Goal: Task Accomplishment & Management: Use online tool/utility

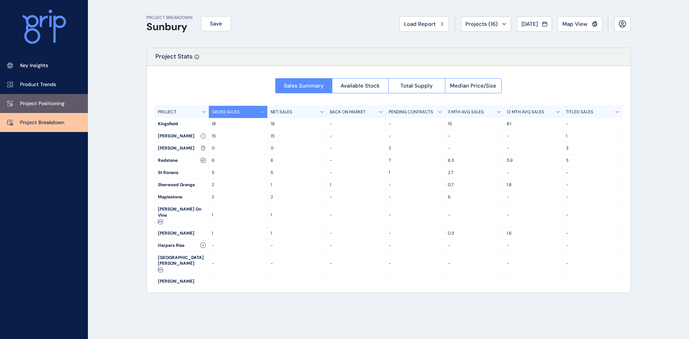
click at [58, 100] on p "Project Positioning" at bounding box center [42, 103] width 44 height 7
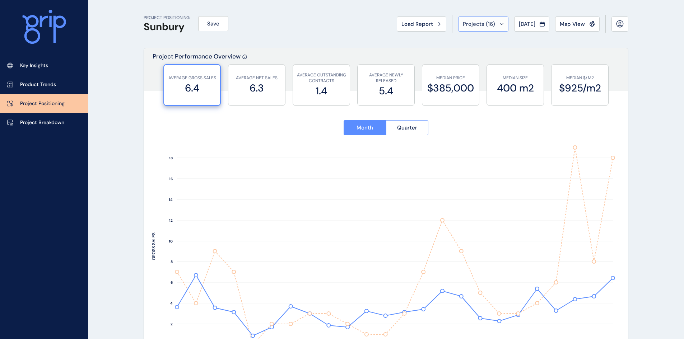
click at [468, 22] on span "Projects ( 16 )" at bounding box center [479, 23] width 32 height 7
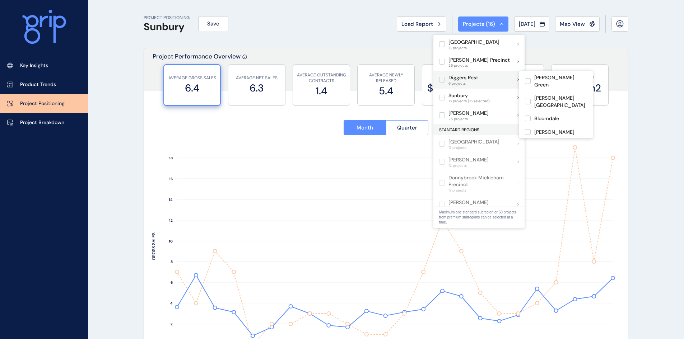
click at [458, 77] on p "Diggers Rest" at bounding box center [463, 77] width 30 height 7
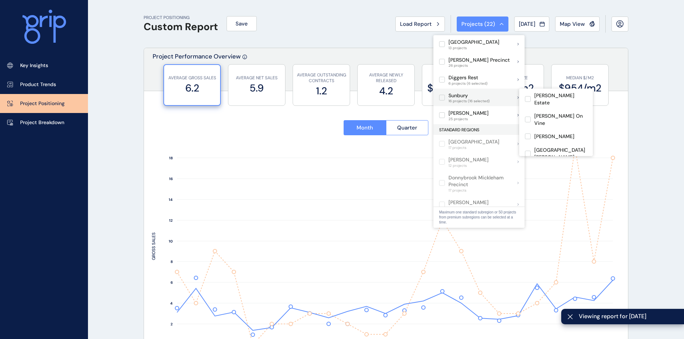
click at [444, 96] on label at bounding box center [442, 98] width 6 height 6
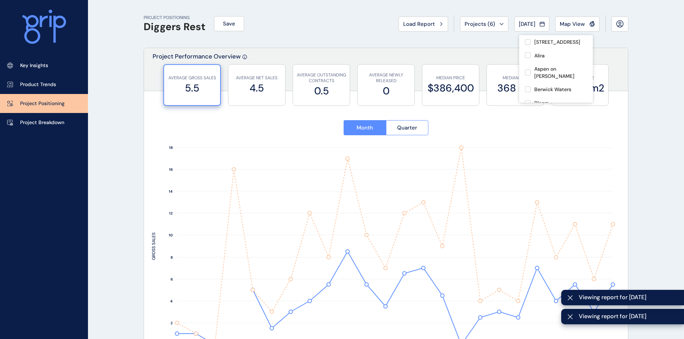
click at [498, 6] on div "PROJECT POSITIONING Diggers Rest Save Load Report Projects ( 6 ) [DATE] 2025 < …" at bounding box center [386, 24] width 484 height 48
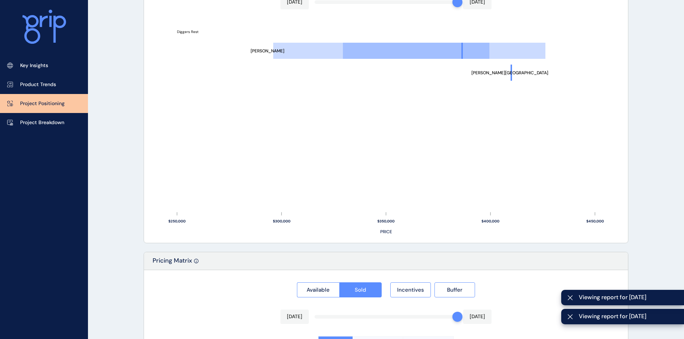
scroll to position [431, 0]
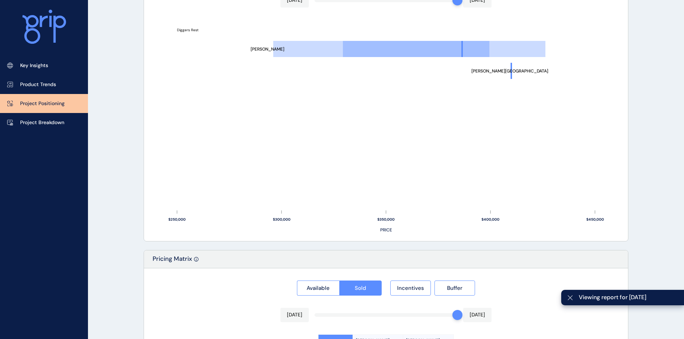
click at [570, 295] on div at bounding box center [570, 297] width 18 height 15
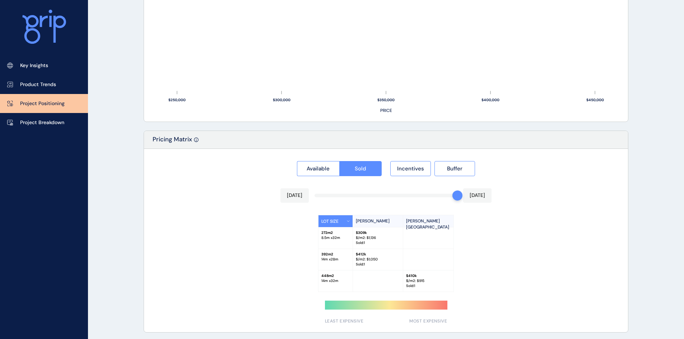
scroll to position [552, 0]
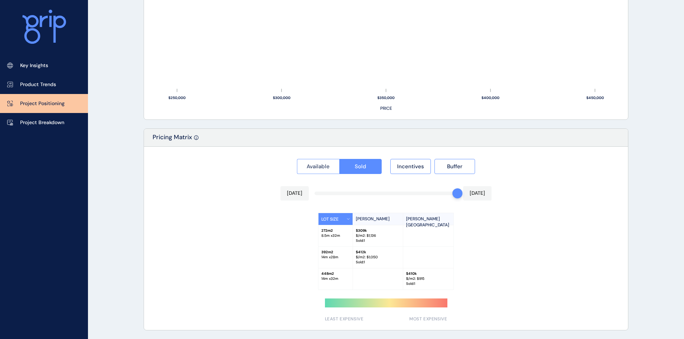
click at [319, 162] on button "Available" at bounding box center [318, 166] width 42 height 15
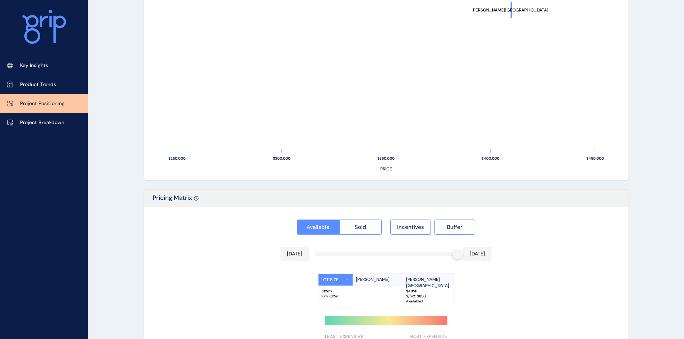
scroll to position [509, 0]
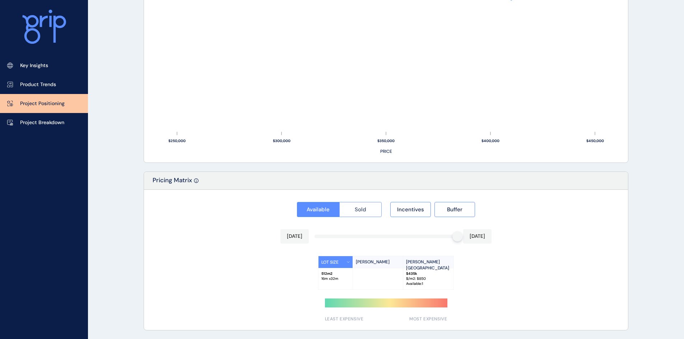
click at [357, 208] on span "Sold" at bounding box center [360, 209] width 11 height 7
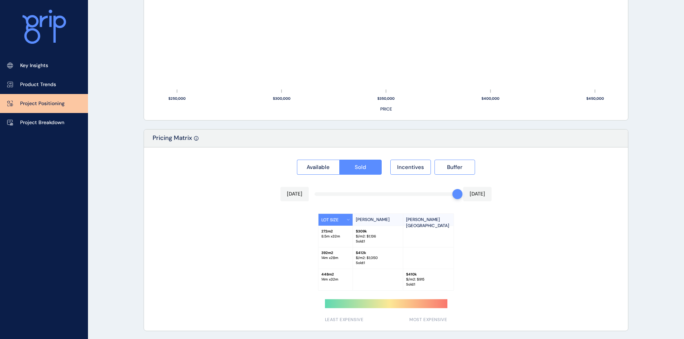
scroll to position [552, 0]
click at [324, 168] on span "Available" at bounding box center [317, 166] width 23 height 7
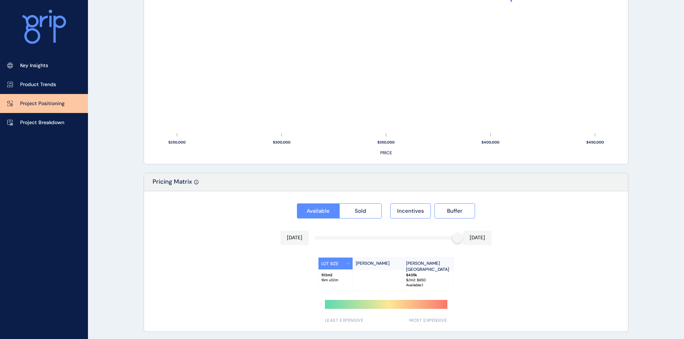
scroll to position [509, 0]
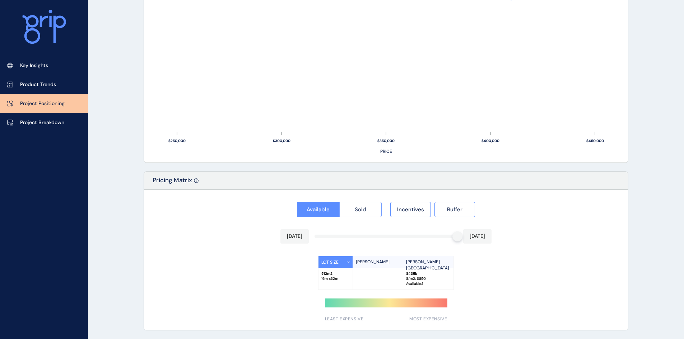
click at [367, 210] on button "Sold" at bounding box center [360, 209] width 43 height 15
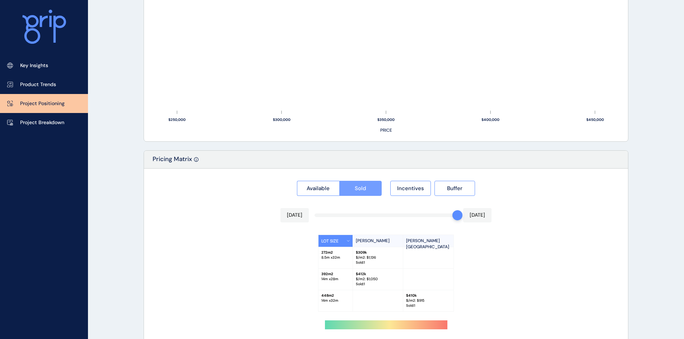
scroll to position [552, 0]
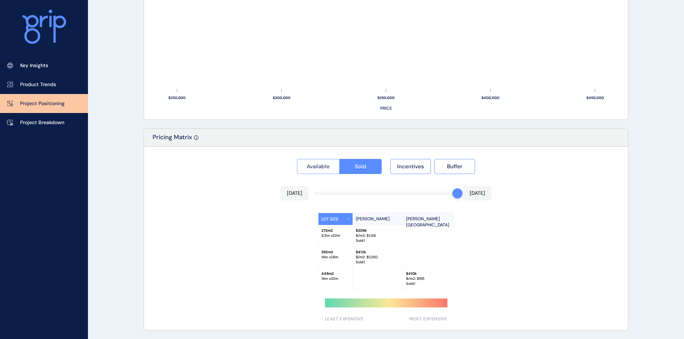
click at [323, 165] on span "Available" at bounding box center [317, 166] width 23 height 7
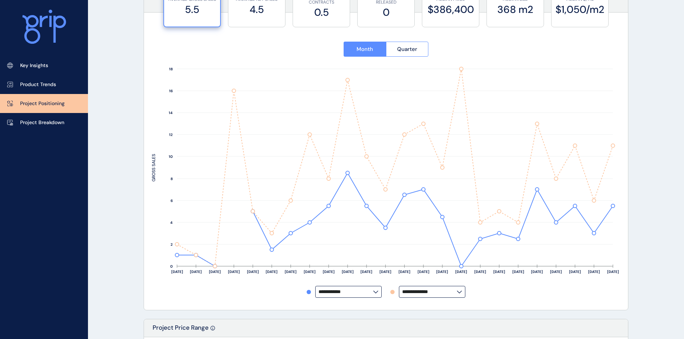
scroll to position [0, 0]
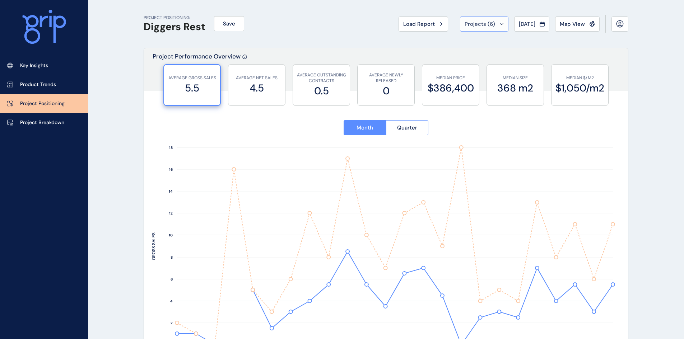
click at [473, 25] on span "Projects ( 6 )" at bounding box center [479, 23] width 31 height 7
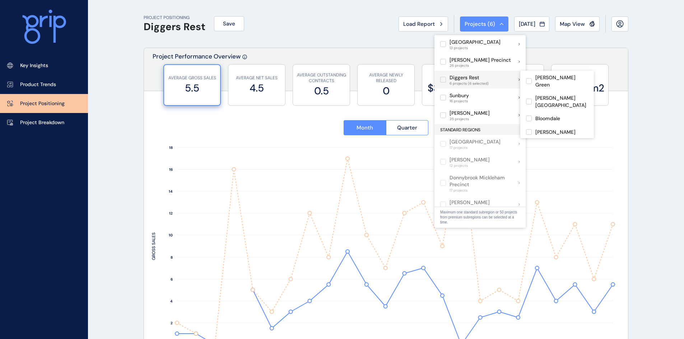
click at [446, 81] on label at bounding box center [443, 80] width 6 height 6
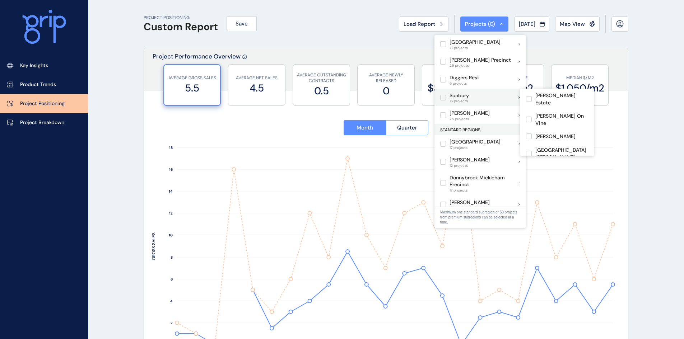
click at [441, 97] on label at bounding box center [443, 98] width 6 height 6
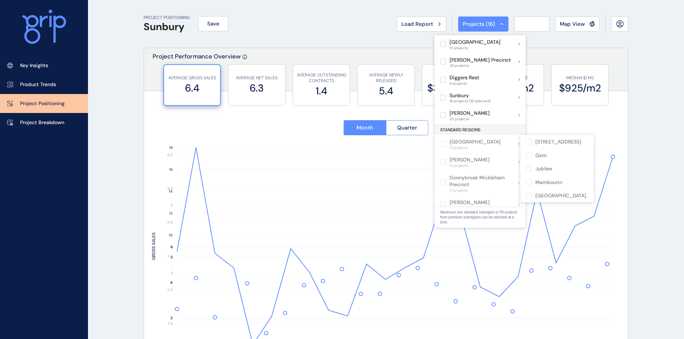
type input "**********"
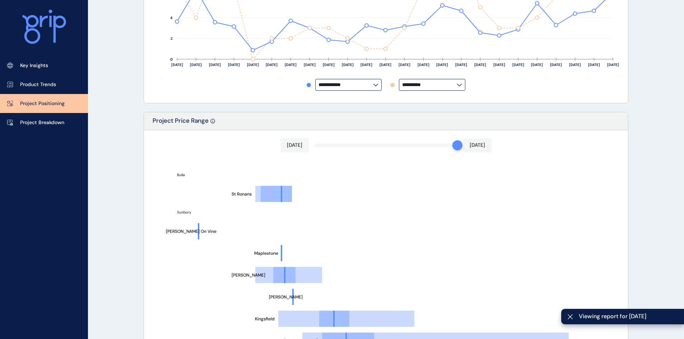
scroll to position [359, 0]
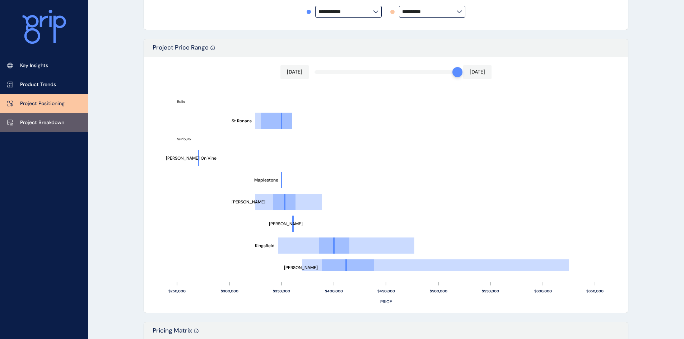
click at [64, 119] on p "Project Breakdown" at bounding box center [42, 122] width 44 height 7
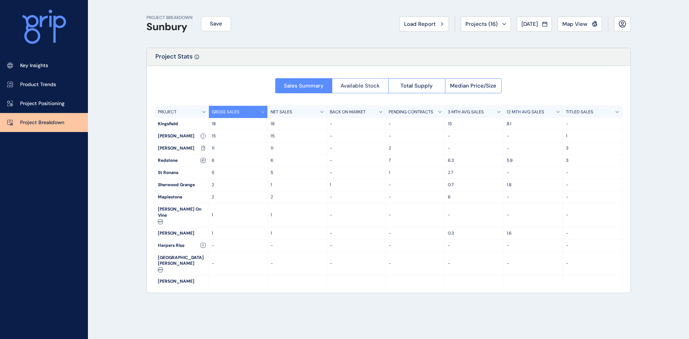
click at [360, 87] on span "Available Stock" at bounding box center [360, 85] width 39 height 7
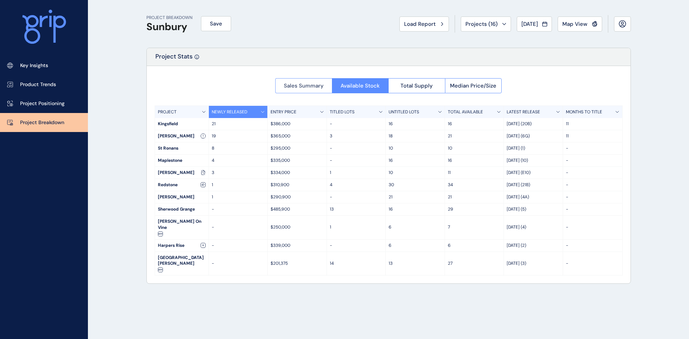
click at [320, 83] on span "Sales Summary" at bounding box center [304, 85] width 40 height 7
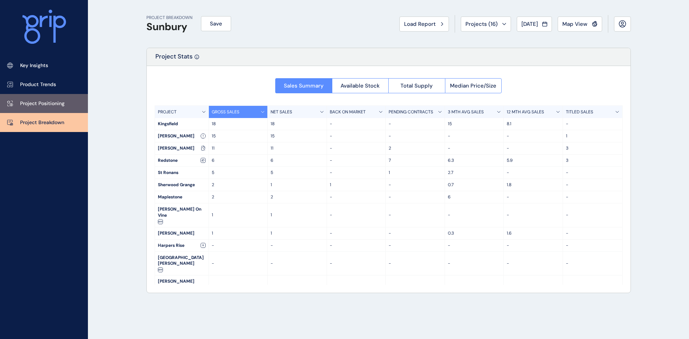
click at [59, 102] on p "Project Positioning" at bounding box center [42, 103] width 44 height 7
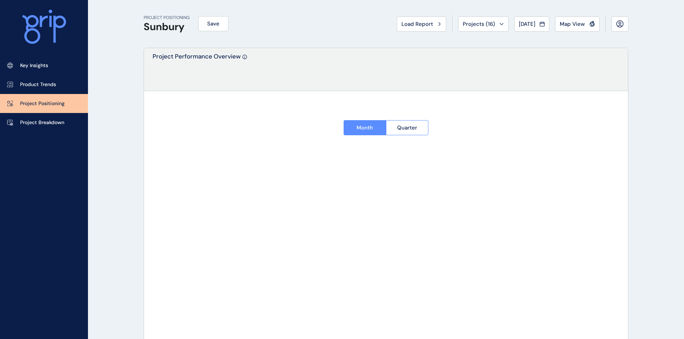
type input "**********"
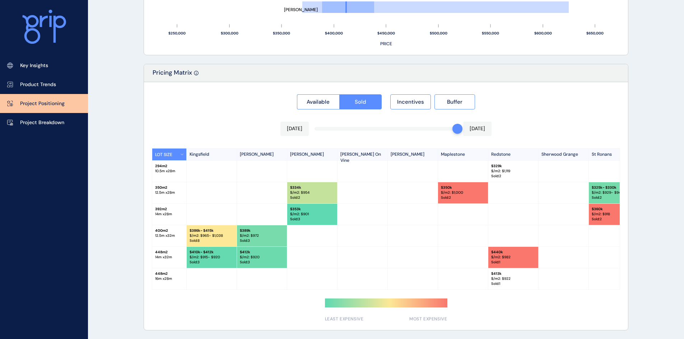
scroll to position [619, 0]
click at [322, 99] on span "Available" at bounding box center [317, 101] width 23 height 7
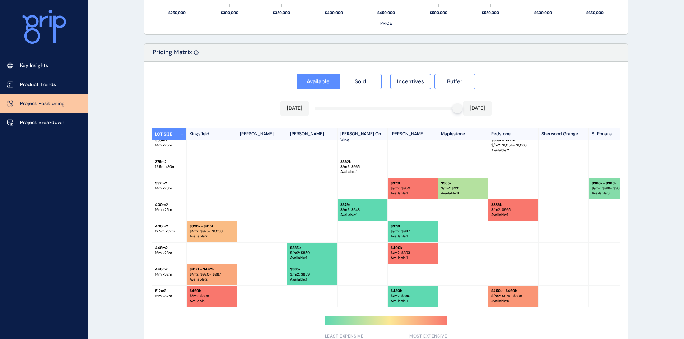
scroll to position [655, 0]
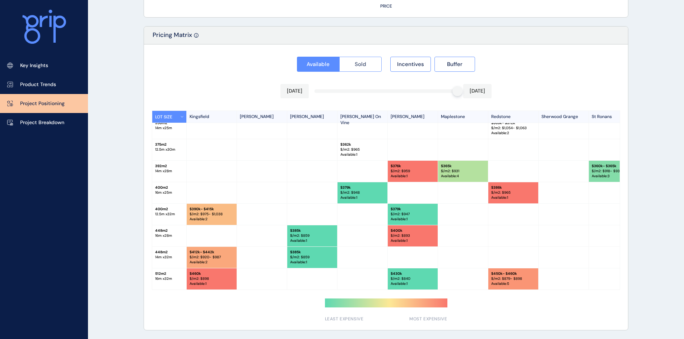
click at [358, 62] on span "Sold" at bounding box center [360, 64] width 11 height 7
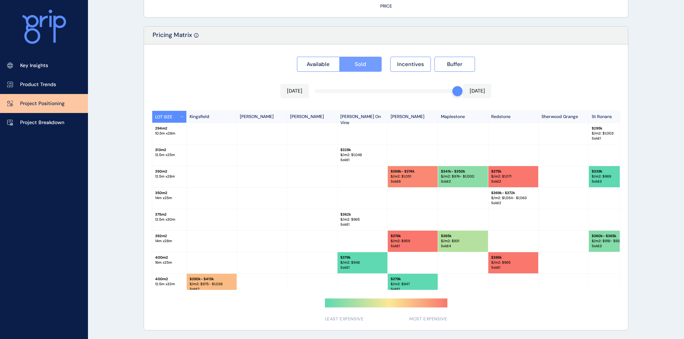
scroll to position [619, 0]
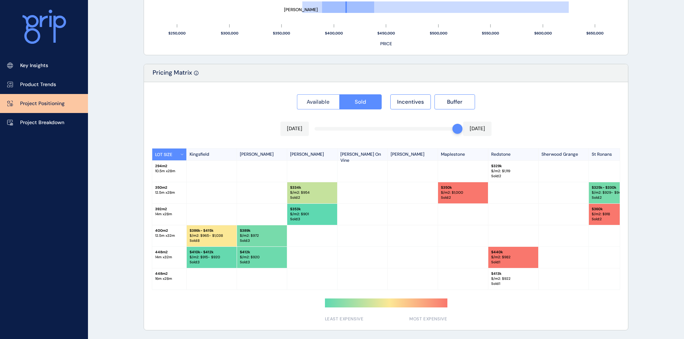
click at [310, 94] on button "Available" at bounding box center [318, 101] width 42 height 15
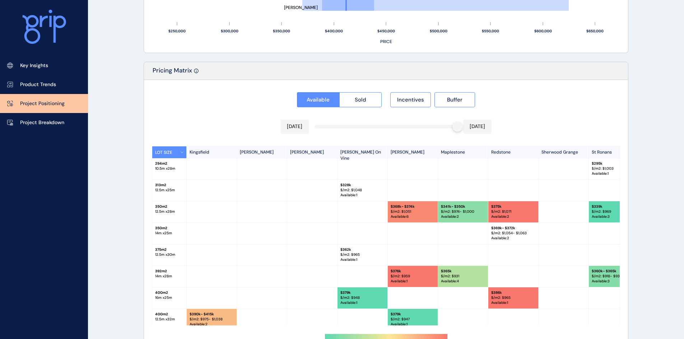
scroll to position [0, 0]
click at [359, 100] on span "Sold" at bounding box center [360, 99] width 11 height 7
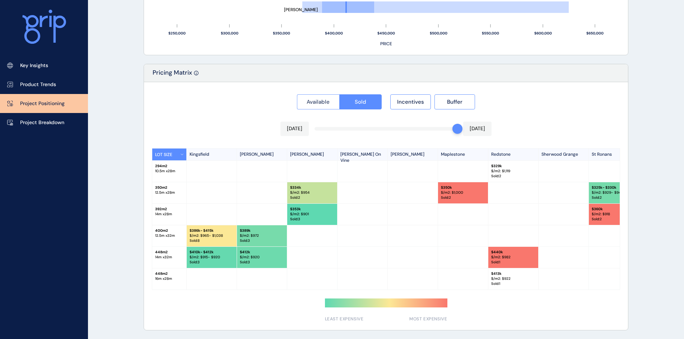
click at [325, 101] on span "Available" at bounding box center [317, 101] width 23 height 7
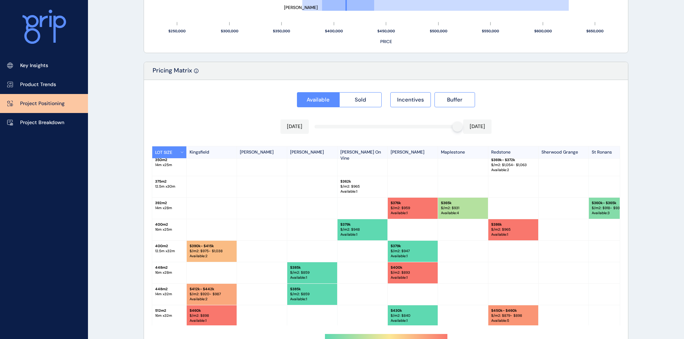
scroll to position [72, 0]
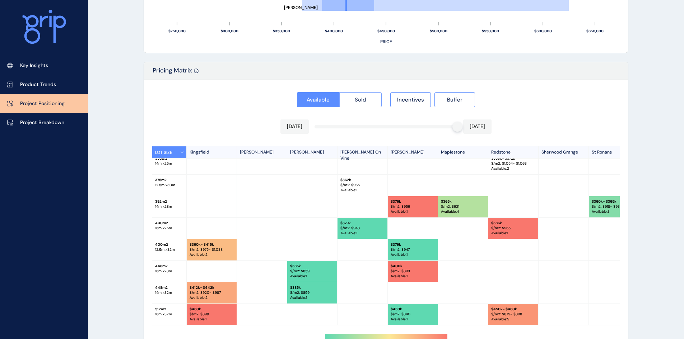
click at [360, 98] on span "Sold" at bounding box center [360, 99] width 11 height 7
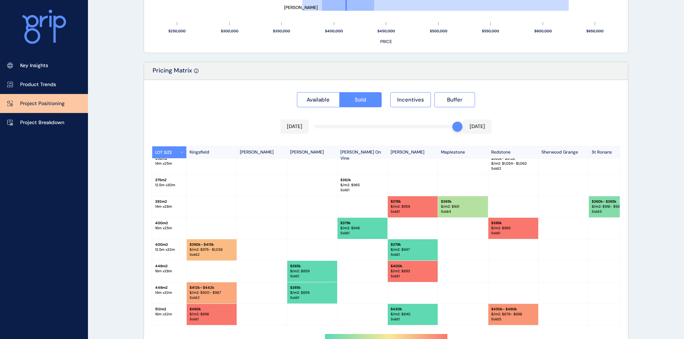
scroll to position [0, 0]
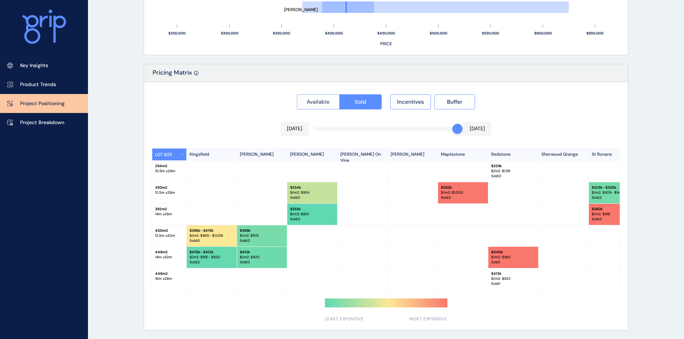
click at [323, 98] on span "Available" at bounding box center [317, 101] width 23 height 7
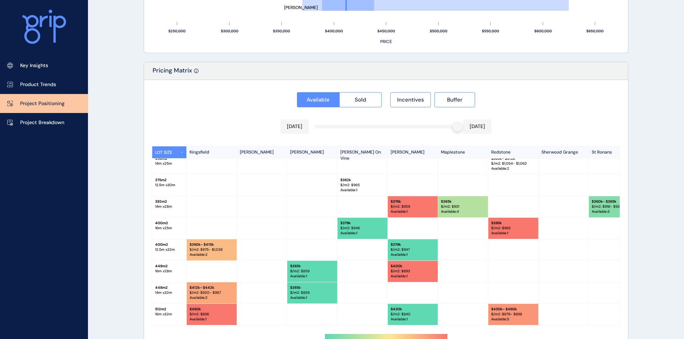
scroll to position [72, 0]
click at [363, 101] on span "Sold" at bounding box center [360, 99] width 11 height 7
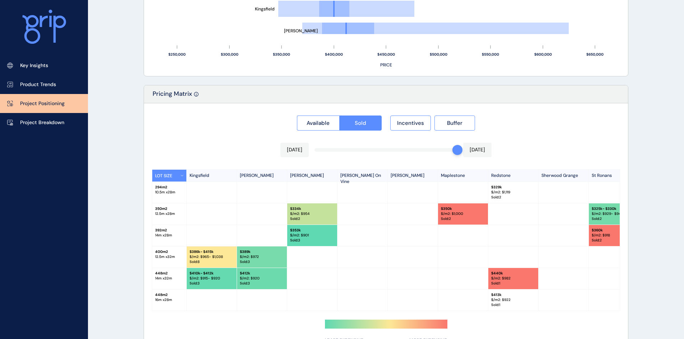
scroll to position [583, 0]
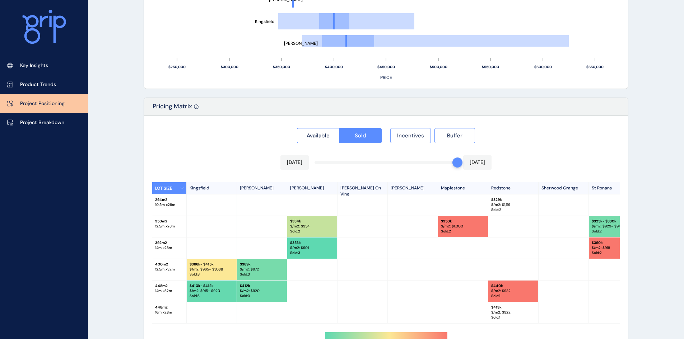
click at [410, 135] on span "Incentives" at bounding box center [410, 135] width 27 height 7
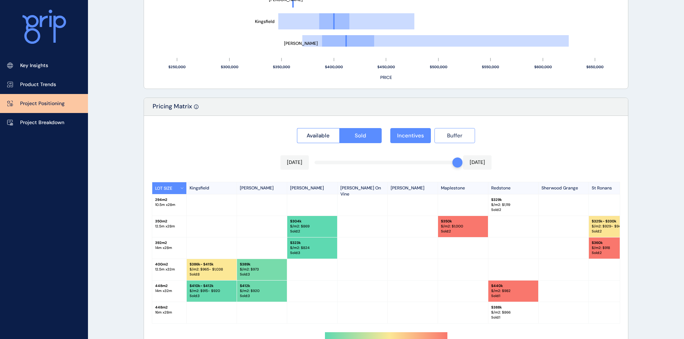
click at [453, 136] on span "Buffer" at bounding box center [454, 135] width 15 height 7
click at [412, 133] on span "Incentives" at bounding box center [410, 135] width 27 height 7
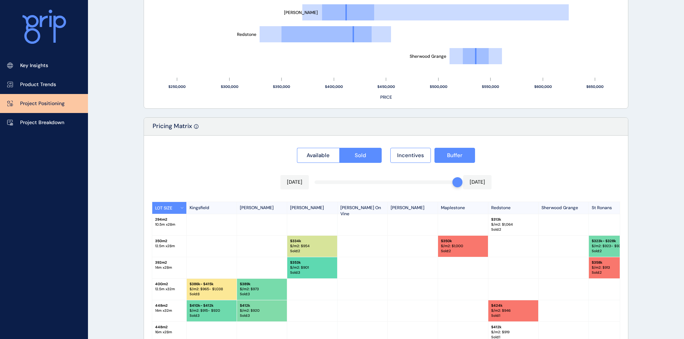
scroll to position [619, 0]
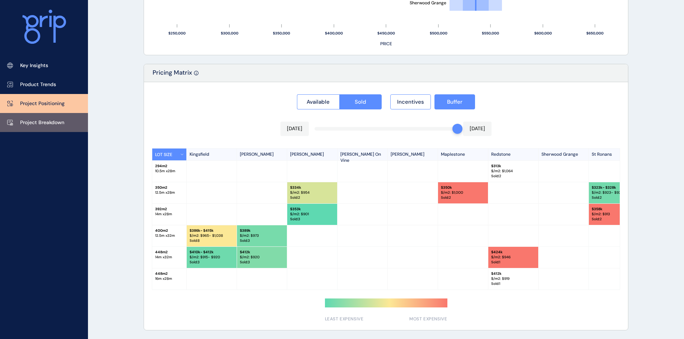
click at [58, 121] on p "Project Breakdown" at bounding box center [42, 122] width 44 height 7
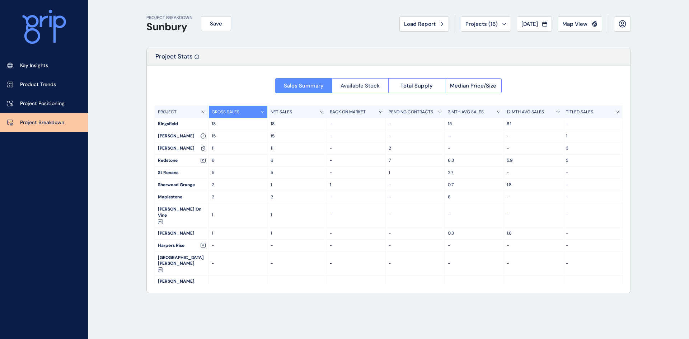
click at [370, 85] on span "Available Stock" at bounding box center [360, 85] width 39 height 7
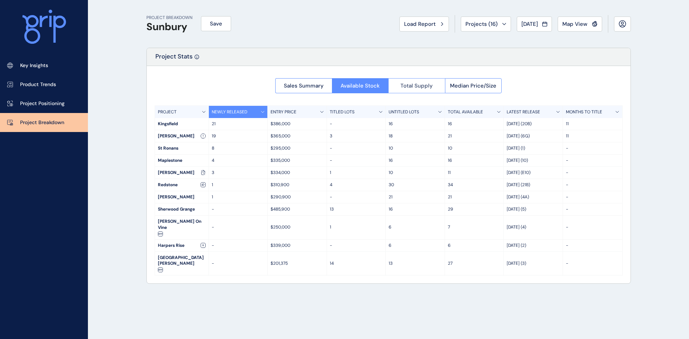
click at [407, 83] on span "Total Supply" at bounding box center [416, 85] width 32 height 7
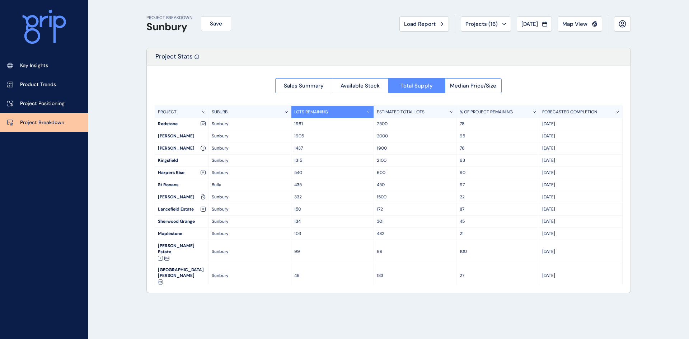
drag, startPoint x: 158, startPoint y: 123, endPoint x: 575, endPoint y: 273, distance: 443.0
click at [575, 273] on div "PROJECT SUBURB LOTS REMAINING ESTIMATED TOTAL LOTS % OF PROJECT REMAINING FOREC…" at bounding box center [389, 195] width 468 height 179
copy div "Redstone Sunbury 1961 2500 78 Sep '34 [GEOGRAPHIC_DATA][PERSON_NAME][GEOGRAPHIC…"
click at [373, 206] on div "150" at bounding box center [332, 209] width 83 height 12
drag, startPoint x: 156, startPoint y: 124, endPoint x: 578, endPoint y: 271, distance: 446.8
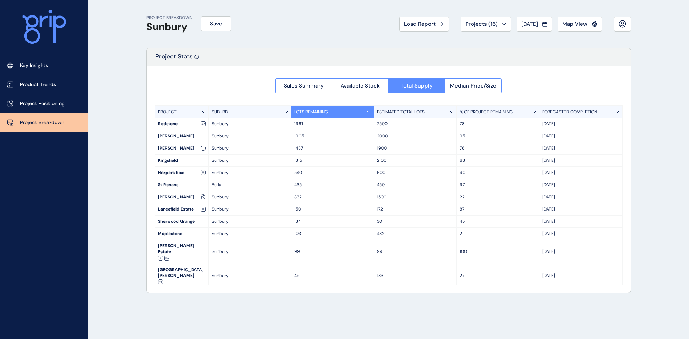
click at [578, 271] on div "PROJECT SUBURB LOTS REMAINING ESTIMATED TOTAL LOTS % OF PROJECT REMAINING FOREC…" at bounding box center [389, 195] width 468 height 179
copy div "Redstone Sunbury 1961 2500 78 Sep '34 [GEOGRAPHIC_DATA][PERSON_NAME][GEOGRAPHIC…"
click at [227, 147] on p "Sunbury" at bounding box center [250, 148] width 76 height 6
drag, startPoint x: 158, startPoint y: 123, endPoint x: 564, endPoint y: 123, distance: 406.2
click at [564, 123] on div "Redstone Sunbury 1961 2500 78 Sep '34" at bounding box center [388, 124] width 467 height 12
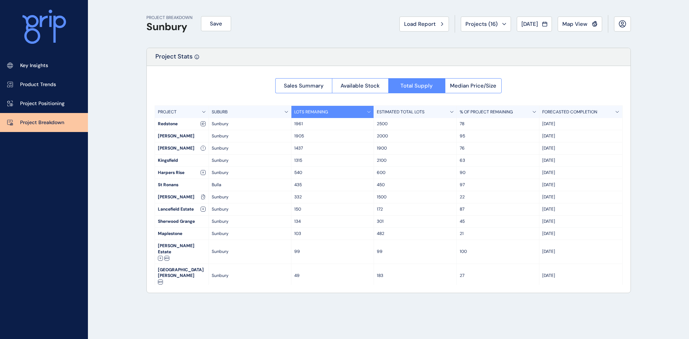
copy div "Redstone Sunbury 1961 2500 78 Sep '34"
drag, startPoint x: 322, startPoint y: 128, endPoint x: 320, endPoint y: 124, distance: 3.7
click at [322, 128] on div "1961" at bounding box center [332, 124] width 83 height 12
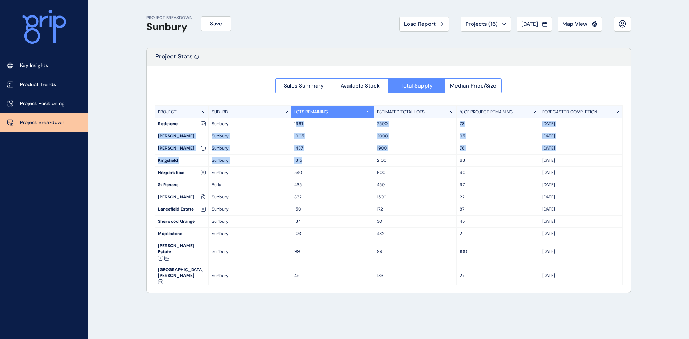
drag, startPoint x: 295, startPoint y: 123, endPoint x: 310, endPoint y: 167, distance: 46.4
click at [310, 167] on div "PROJECT SUBURB LOTS REMAINING ESTIMATED TOTAL LOTS % OF PROJECT REMAINING FOREC…" at bounding box center [389, 195] width 468 height 179
click at [332, 151] on div "1437" at bounding box center [332, 148] width 83 height 12
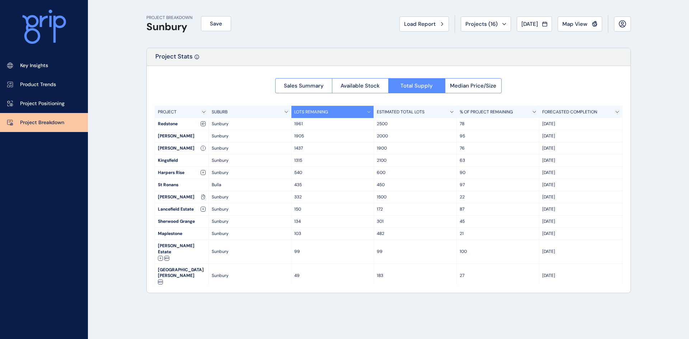
click at [618, 111] on icon at bounding box center [617, 112] width 4 height 2
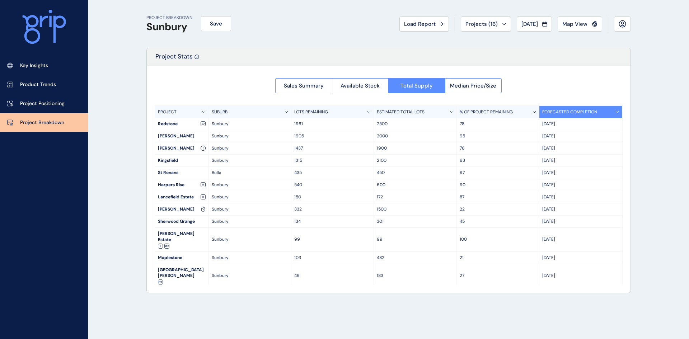
click at [341, 112] on div "LOTS REMAINING" at bounding box center [332, 112] width 83 height 12
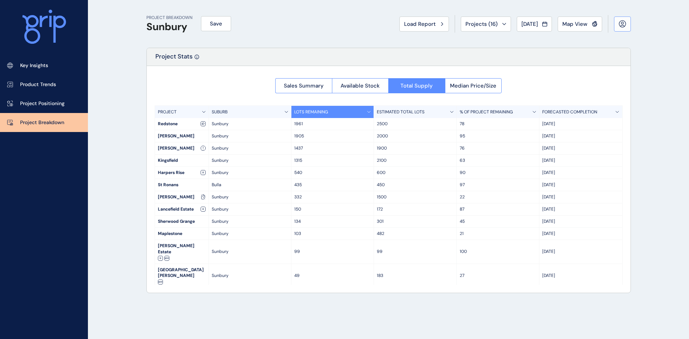
click at [624, 22] on icon at bounding box center [623, 24] width 8 height 8
click at [538, 76] on div "Sales Summary Available Stock Total Supply Median Price/Size PROJECT SUBURB LOT…" at bounding box center [389, 179] width 484 height 227
click at [468, 79] on button "Median Price/Size" at bounding box center [473, 85] width 57 height 15
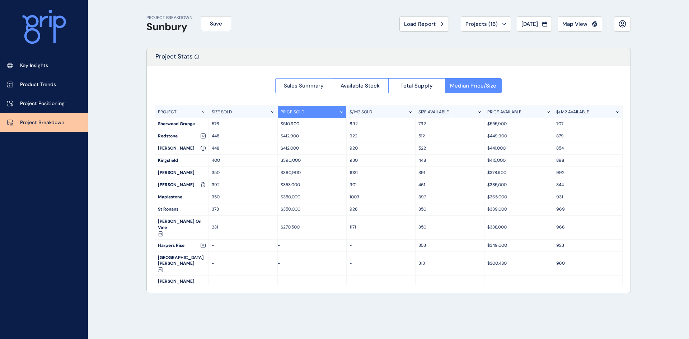
click at [291, 83] on span "Sales Summary" at bounding box center [304, 85] width 40 height 7
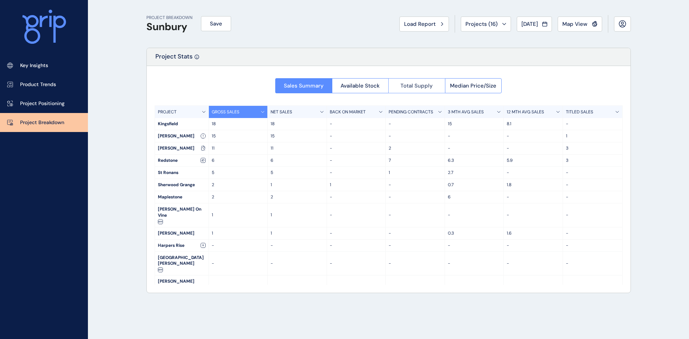
click at [413, 87] on span "Total Supply" at bounding box center [416, 85] width 32 height 7
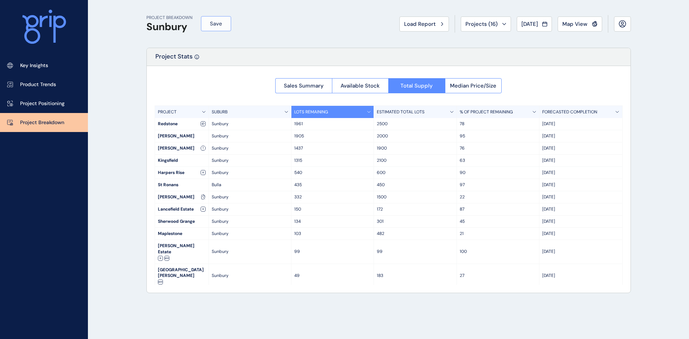
click at [223, 21] on button "Save" at bounding box center [216, 23] width 30 height 15
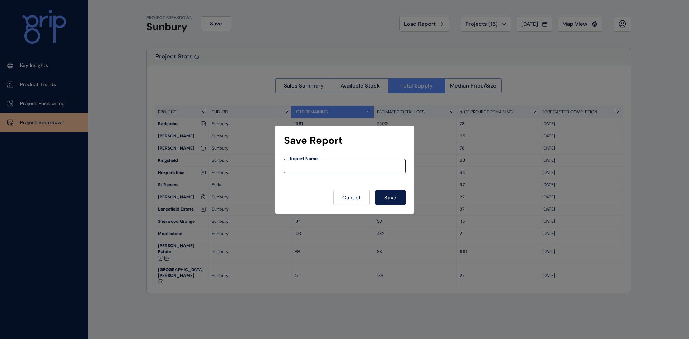
click at [313, 167] on input at bounding box center [344, 166] width 121 height 6
type input "*******"
click at [392, 198] on span "Save" at bounding box center [390, 197] width 12 height 7
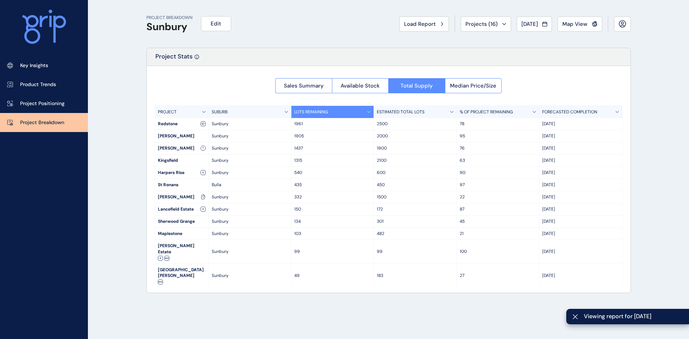
click at [621, 317] on span "Viewing report for [DATE]" at bounding box center [633, 317] width 99 height 8
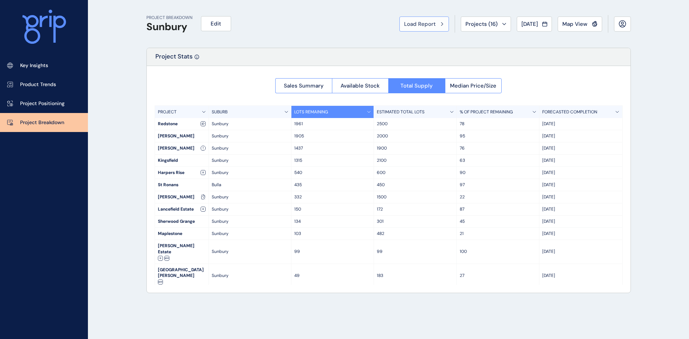
click at [425, 24] on span "Load Report" at bounding box center [420, 23] width 32 height 7
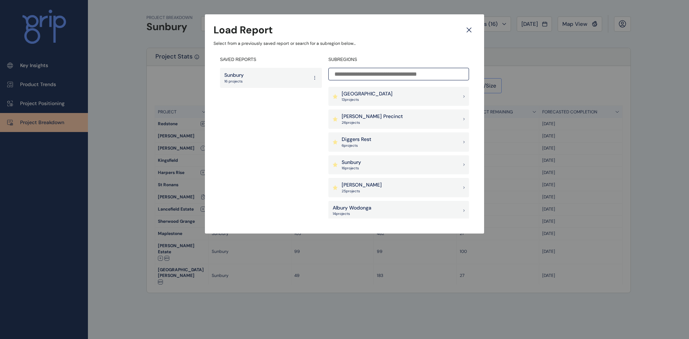
click at [313, 76] on icon at bounding box center [315, 77] width 6 height 13
click at [295, 102] on button "Run Report" at bounding box center [294, 101] width 46 height 11
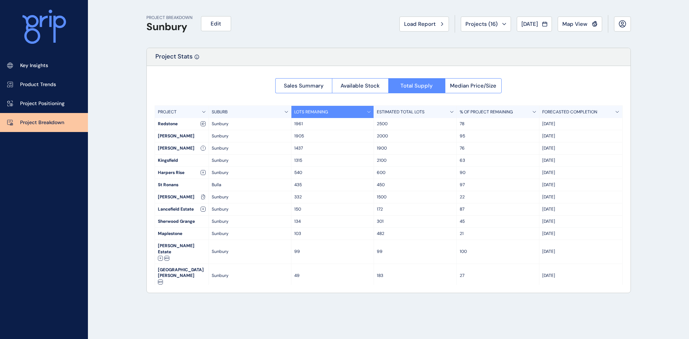
click at [498, 57] on div "Project Stats" at bounding box center [389, 57] width 484 height 18
click at [220, 22] on span "Edit" at bounding box center [216, 23] width 10 height 7
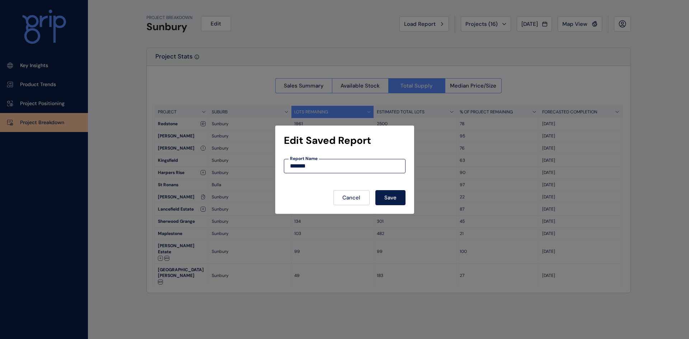
click at [390, 45] on div "Edit Saved Report ******* Report Name Cancel Save" at bounding box center [344, 169] width 689 height 339
click at [360, 194] on button "Cancel" at bounding box center [351, 197] width 36 height 15
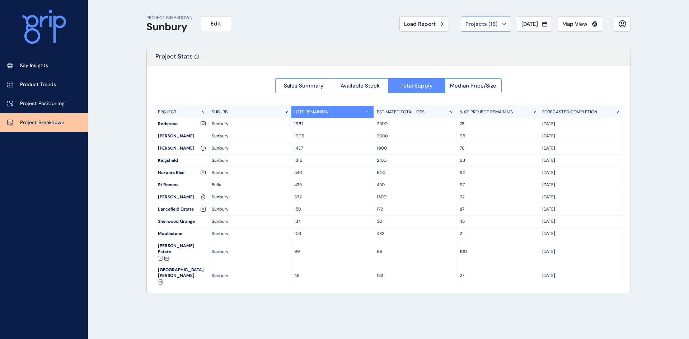
click at [479, 20] on button "Projects ( 16 )" at bounding box center [486, 24] width 50 height 15
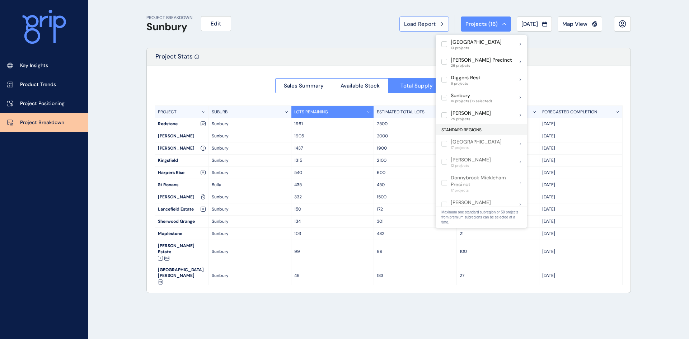
click at [410, 22] on span "Load Report" at bounding box center [420, 23] width 32 height 7
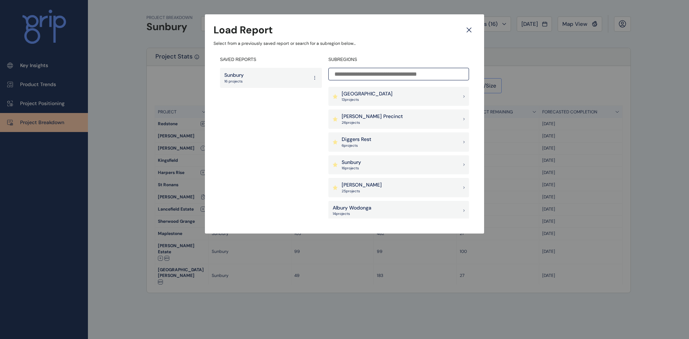
click at [271, 75] on div "Sunbury 16 projects" at bounding box center [271, 78] width 102 height 20
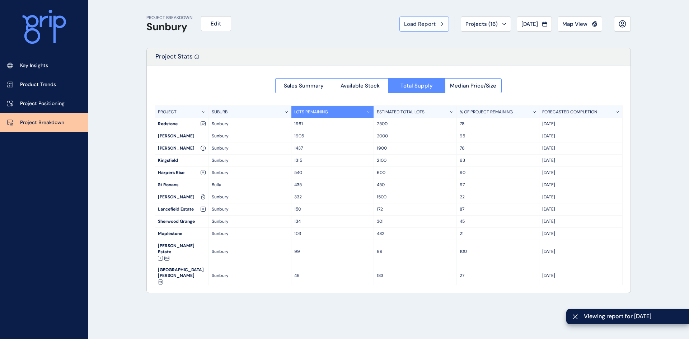
click at [426, 23] on span "Load Report" at bounding box center [420, 23] width 32 height 7
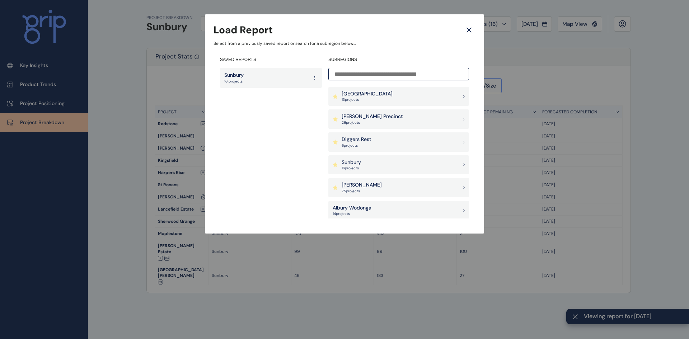
click at [313, 78] on icon at bounding box center [315, 77] width 6 height 13
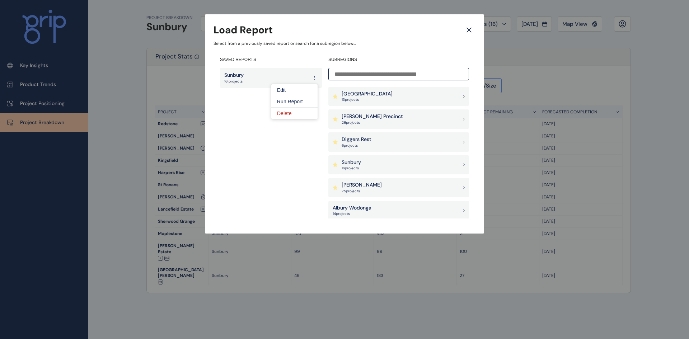
click at [289, 88] on button "Edit" at bounding box center [294, 89] width 46 height 11
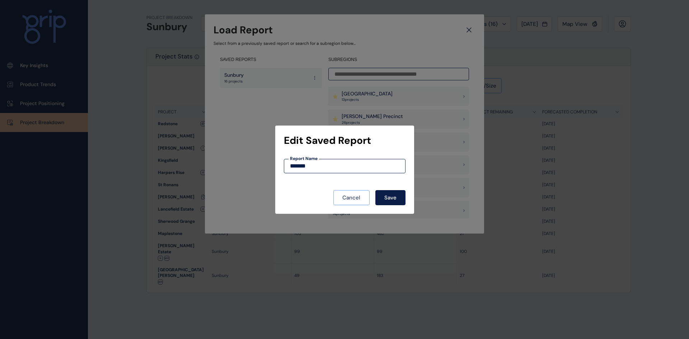
click at [361, 197] on button "Cancel" at bounding box center [351, 197] width 36 height 15
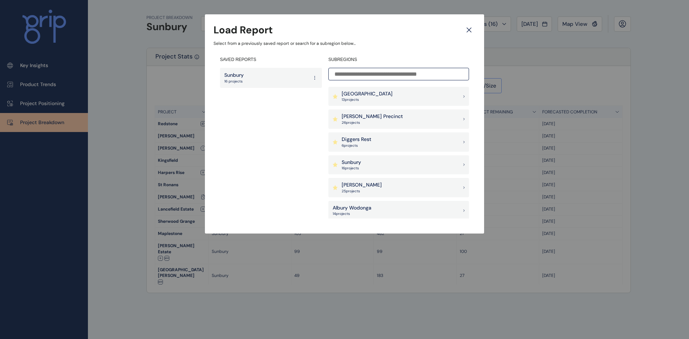
click at [314, 75] on icon at bounding box center [315, 77] width 6 height 13
click at [289, 113] on button "Delete" at bounding box center [294, 113] width 46 height 12
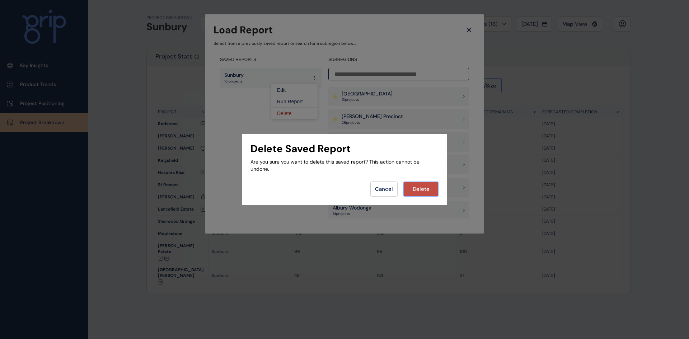
click at [417, 188] on span "Delete" at bounding box center [421, 189] width 17 height 7
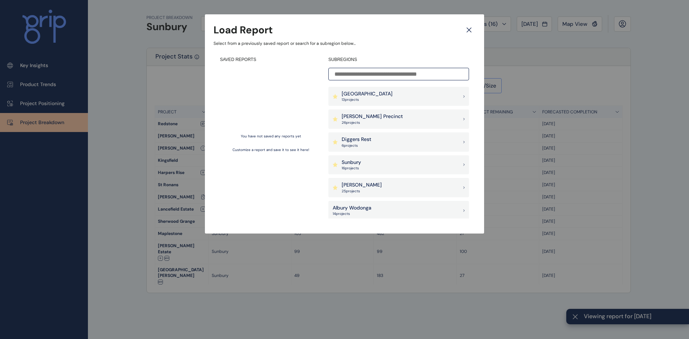
click at [657, 111] on div "Load Report Select from a previously saved report or search for a subregion bel…" at bounding box center [344, 109] width 689 height 219
click at [469, 29] on icon at bounding box center [469, 30] width 13 height 13
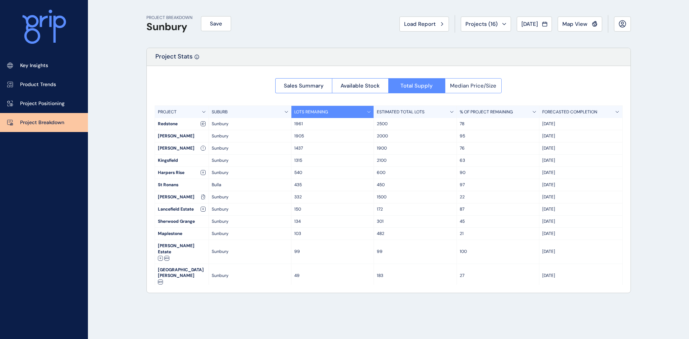
click at [479, 86] on span "Median Price/Size" at bounding box center [473, 85] width 46 height 7
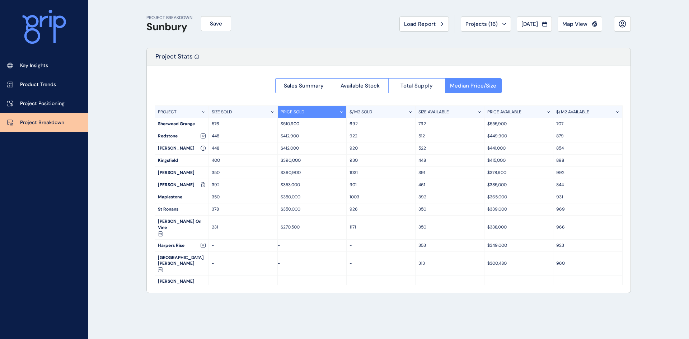
click at [414, 86] on span "Total Supply" at bounding box center [416, 85] width 32 height 7
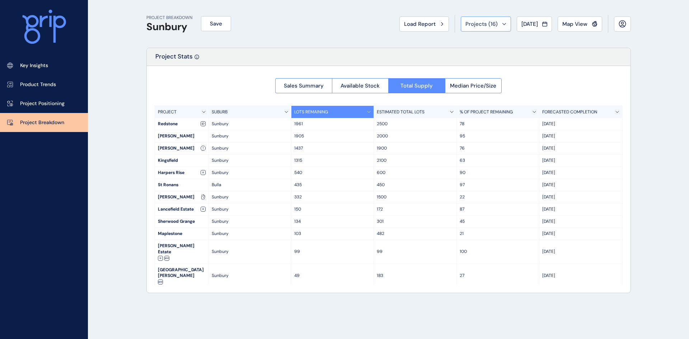
click at [485, 20] on span "Projects ( 16 )" at bounding box center [481, 23] width 32 height 7
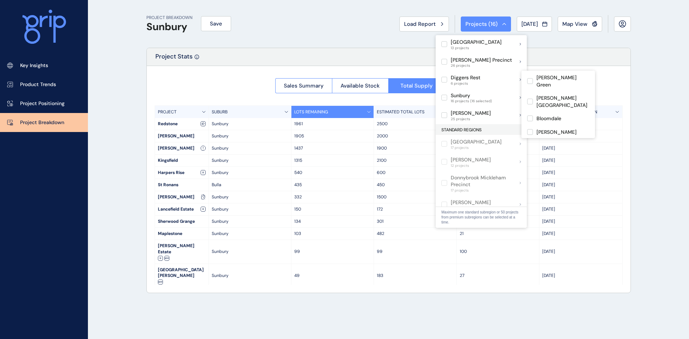
click at [468, 78] on p "Diggers Rest" at bounding box center [466, 77] width 30 height 7
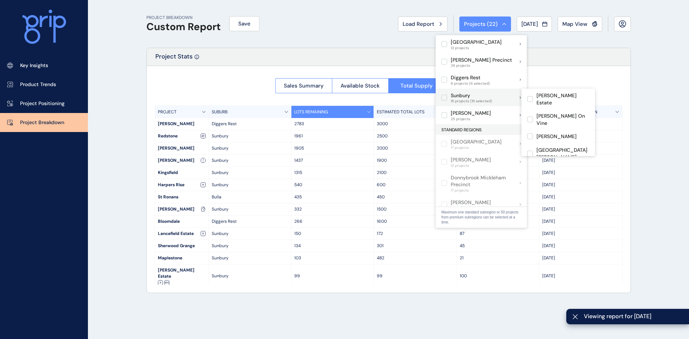
click at [444, 97] on label at bounding box center [444, 98] width 6 height 6
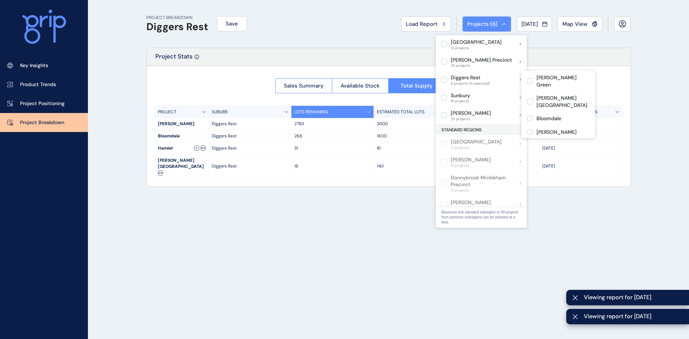
click at [574, 47] on div "PROJECT BREAKDOWN Diggers Rest Save Load Report Projects ( 6 ) [DATE] 2025 < > …" at bounding box center [388, 24] width 484 height 48
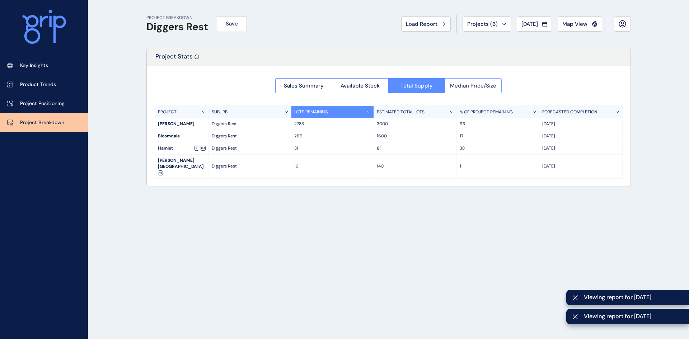
click at [467, 83] on span "Median Price/Size" at bounding box center [473, 85] width 46 height 7
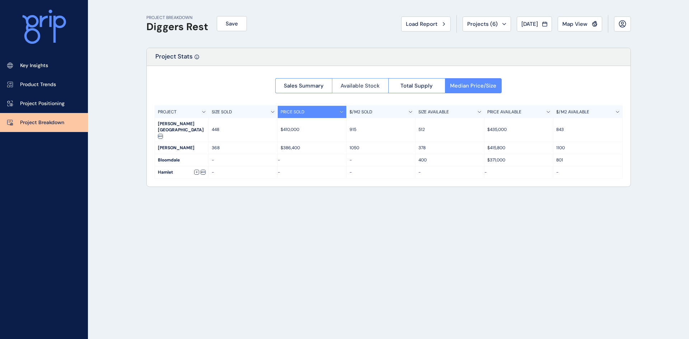
click at [377, 85] on span "Available Stock" at bounding box center [360, 85] width 39 height 7
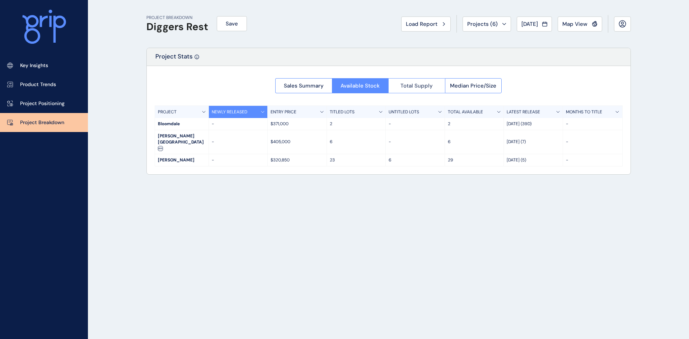
click at [412, 85] on span "Total Supply" at bounding box center [416, 85] width 32 height 7
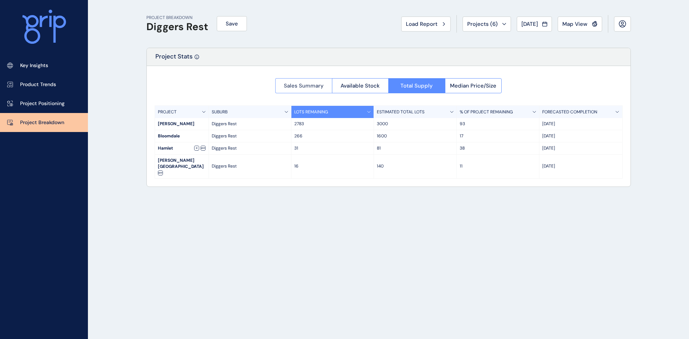
click at [319, 83] on span "Sales Summary" at bounding box center [304, 85] width 40 height 7
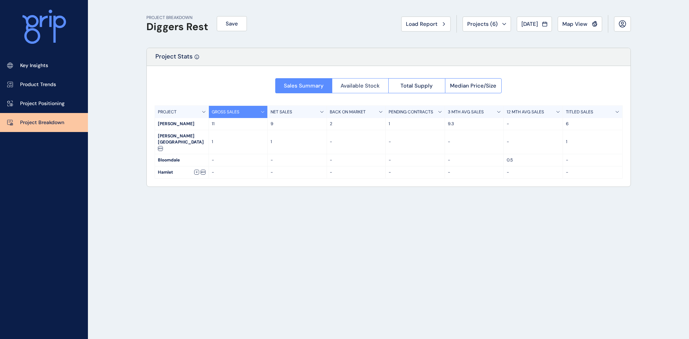
click at [359, 85] on span "Available Stock" at bounding box center [360, 85] width 39 height 7
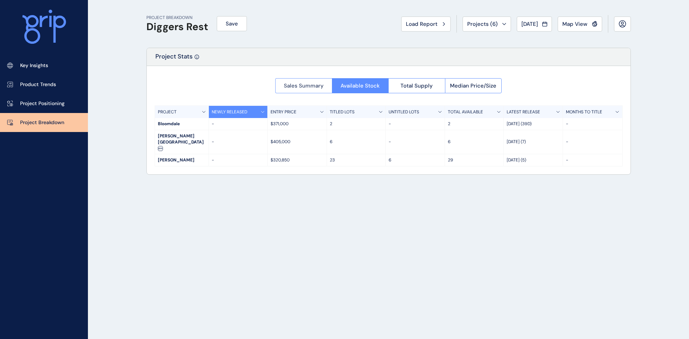
click at [304, 86] on span "Sales Summary" at bounding box center [304, 85] width 40 height 7
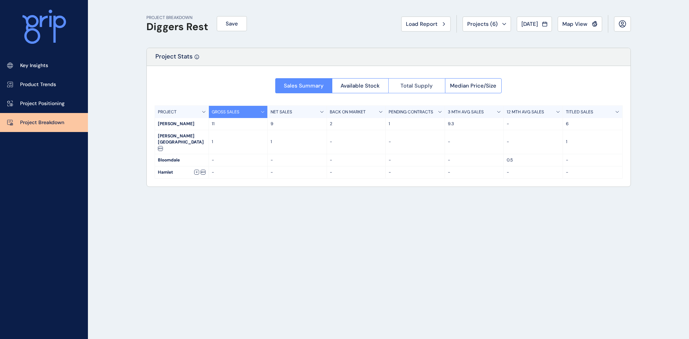
click at [411, 89] on button "Total Supply" at bounding box center [416, 85] width 57 height 15
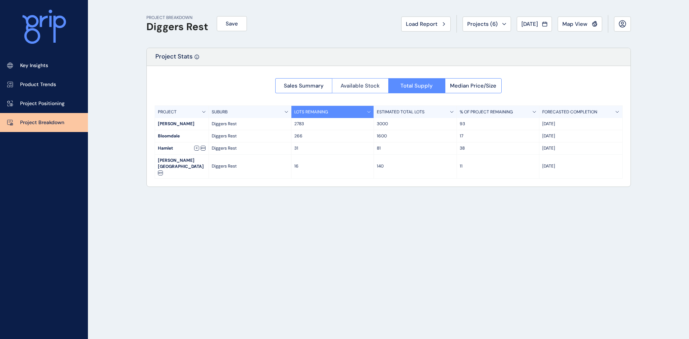
click at [352, 85] on span "Available Stock" at bounding box center [360, 85] width 39 height 7
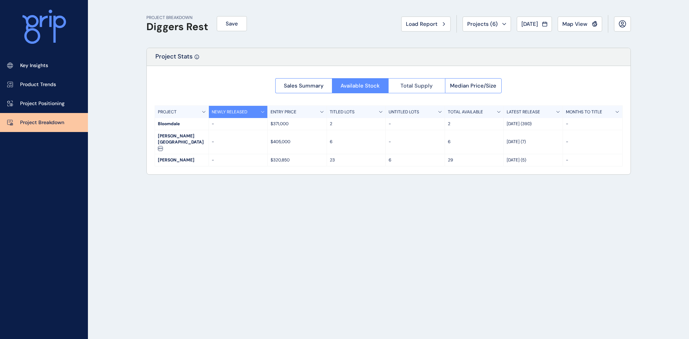
click at [421, 88] on span "Total Supply" at bounding box center [416, 85] width 32 height 7
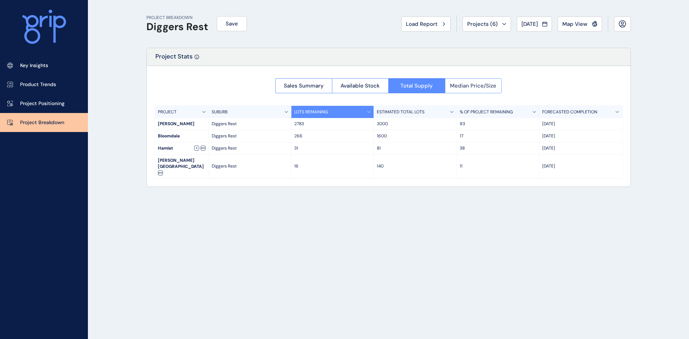
click at [472, 88] on span "Median Price/Size" at bounding box center [473, 85] width 46 height 7
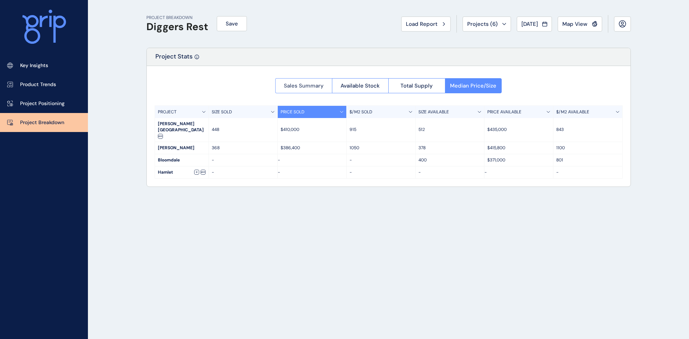
click at [289, 85] on span "Sales Summary" at bounding box center [304, 85] width 40 height 7
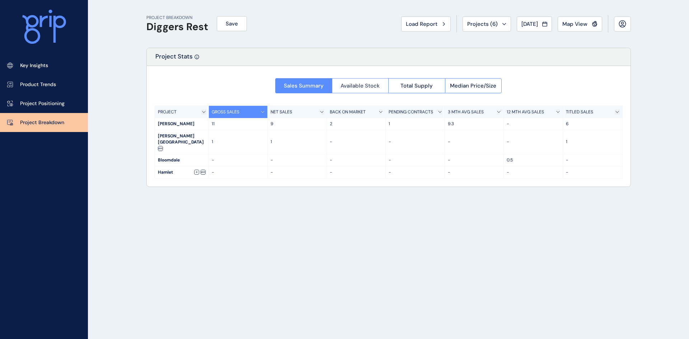
click at [358, 85] on span "Available Stock" at bounding box center [360, 85] width 39 height 7
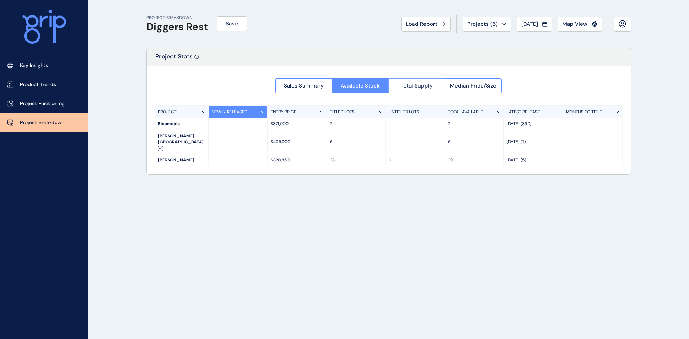
click at [408, 83] on span "Total Supply" at bounding box center [416, 85] width 32 height 7
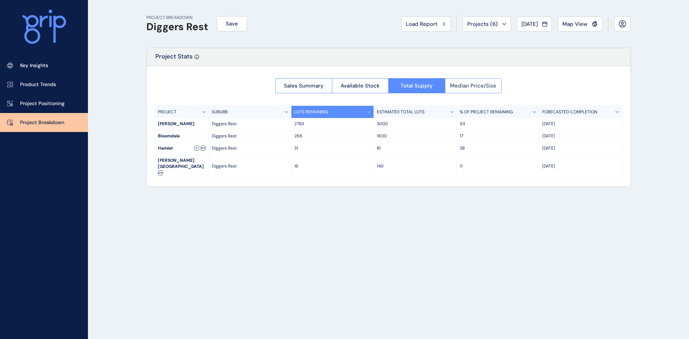
click at [467, 88] on span "Median Price/Size" at bounding box center [473, 85] width 46 height 7
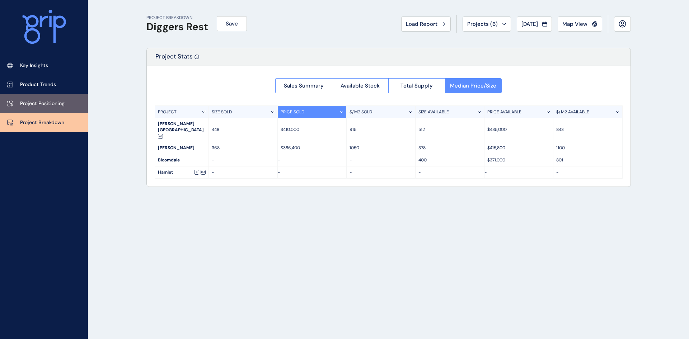
click at [68, 103] on link "Project Positioning" at bounding box center [44, 103] width 88 height 19
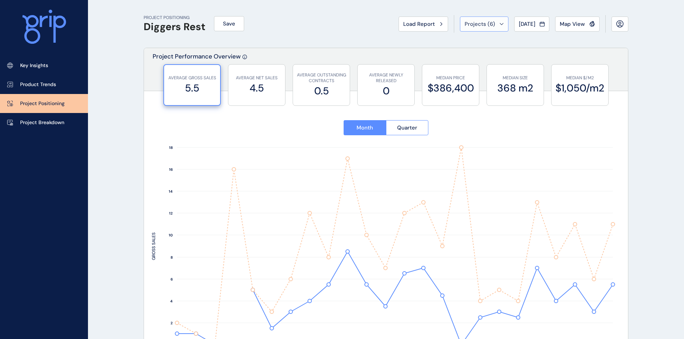
click at [479, 19] on button "Projects ( 6 )" at bounding box center [484, 24] width 48 height 15
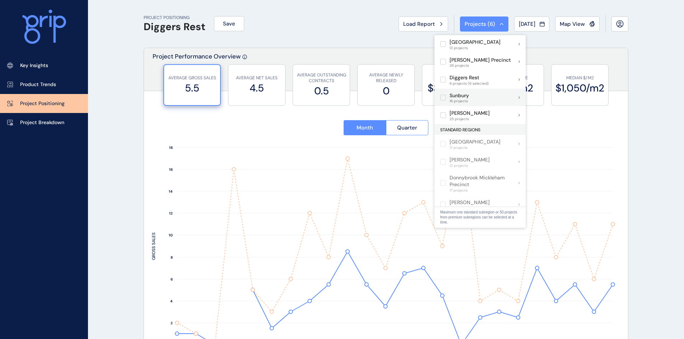
click at [458, 97] on p "Sunbury" at bounding box center [458, 95] width 19 height 7
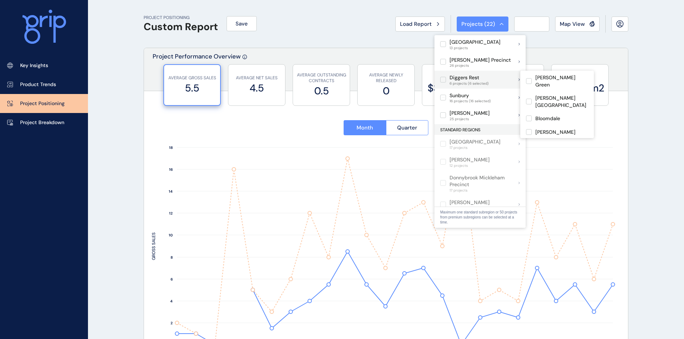
click at [458, 78] on p "Diggers Rest" at bounding box center [468, 77] width 39 height 7
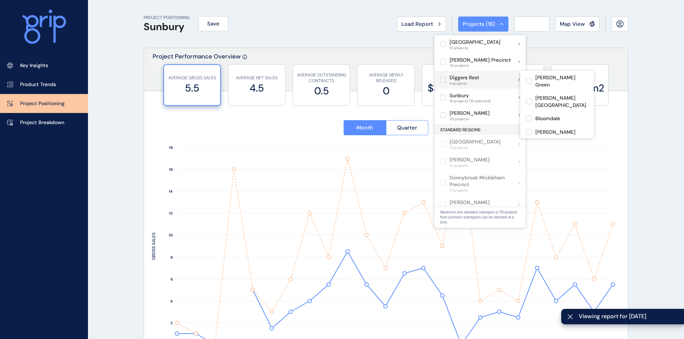
type input "**********"
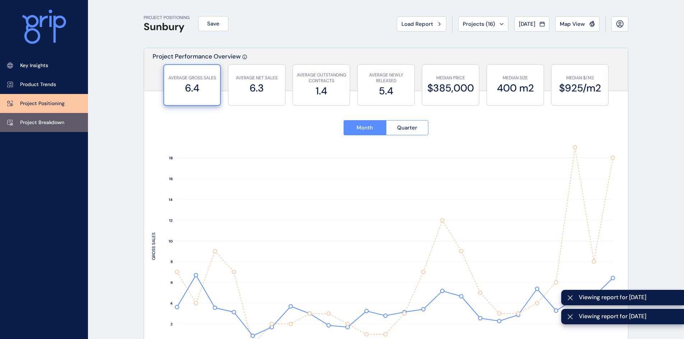
click at [32, 124] on p "Project Breakdown" at bounding box center [42, 122] width 44 height 7
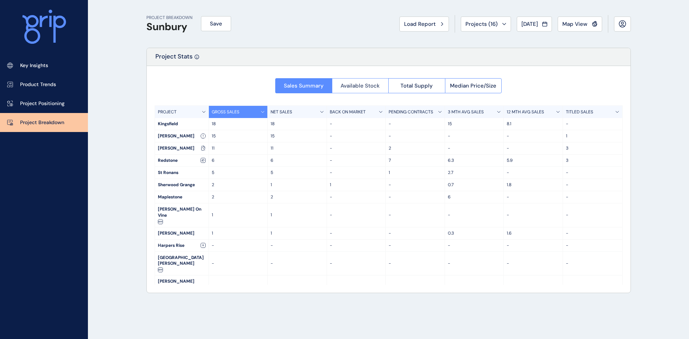
click at [355, 83] on span "Available Stock" at bounding box center [360, 85] width 39 height 7
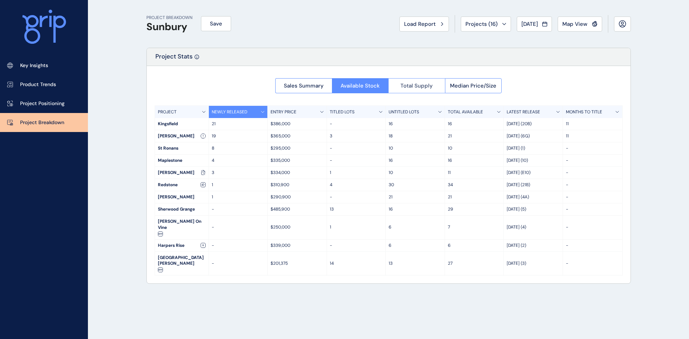
click at [435, 85] on button "Total Supply" at bounding box center [416, 85] width 57 height 15
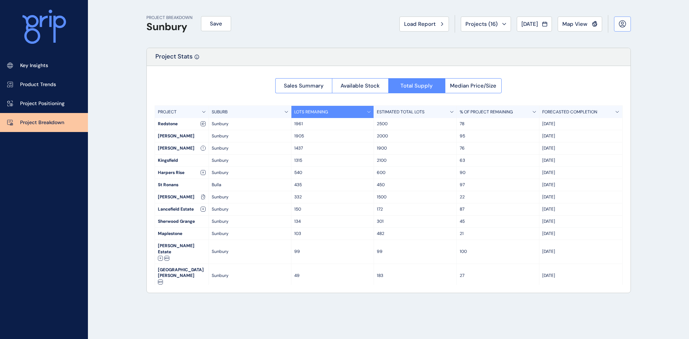
click at [623, 24] on icon at bounding box center [622, 23] width 2 height 2
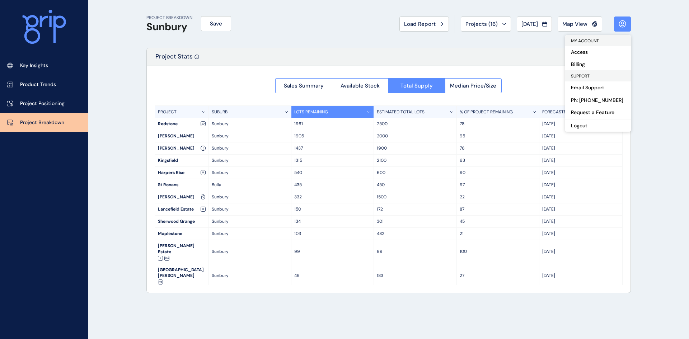
click at [618, 171] on p "[DATE]" at bounding box center [580, 173] width 77 height 6
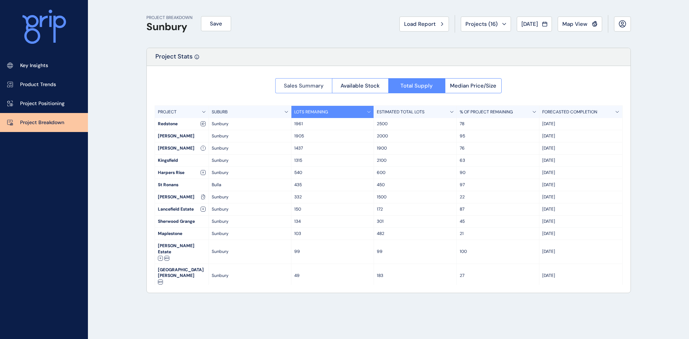
click at [321, 88] on span "Sales Summary" at bounding box center [304, 85] width 40 height 7
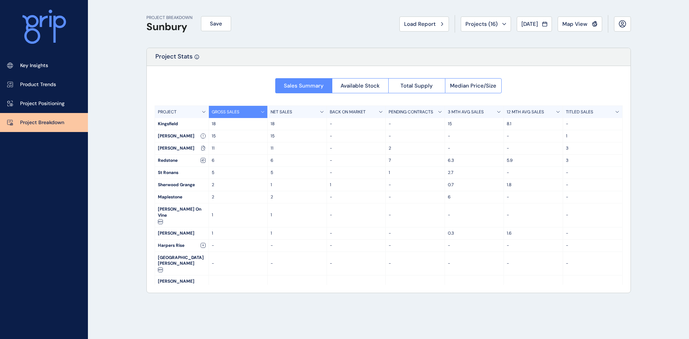
click at [357, 86] on span "Available Stock" at bounding box center [360, 85] width 39 height 7
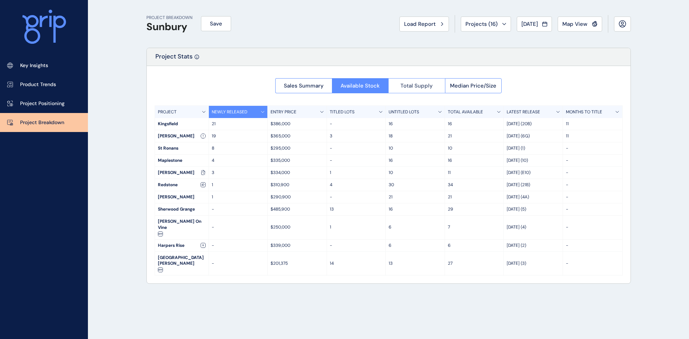
click at [417, 83] on span "Total Supply" at bounding box center [416, 85] width 32 height 7
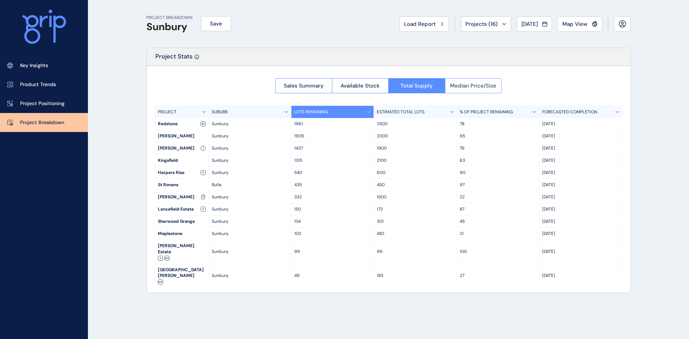
click at [477, 85] on span "Median Price/Size" at bounding box center [473, 85] width 46 height 7
